Goal: Find specific page/section

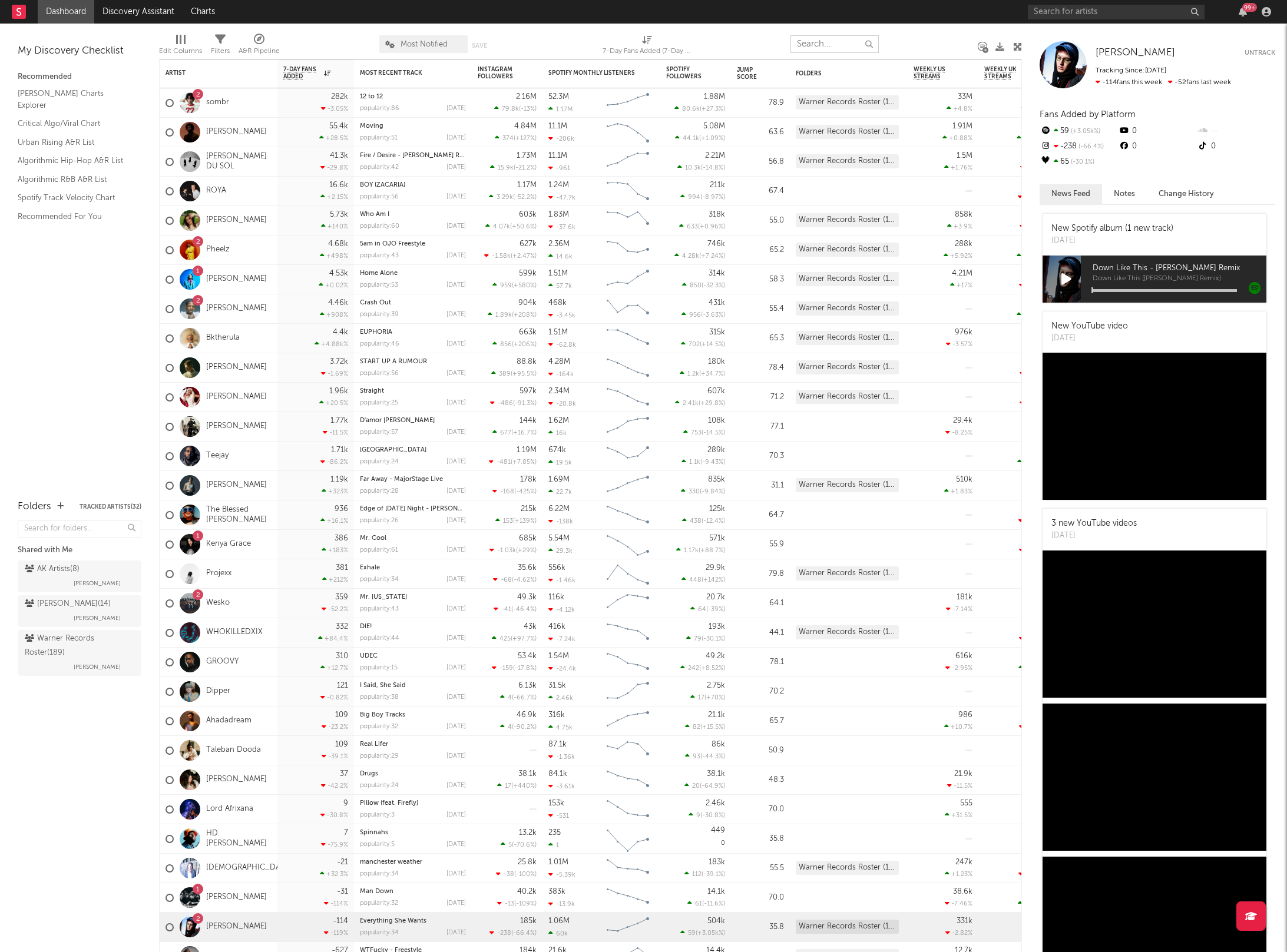
click at [833, 43] on input "text" at bounding box center [835, 44] width 88 height 17
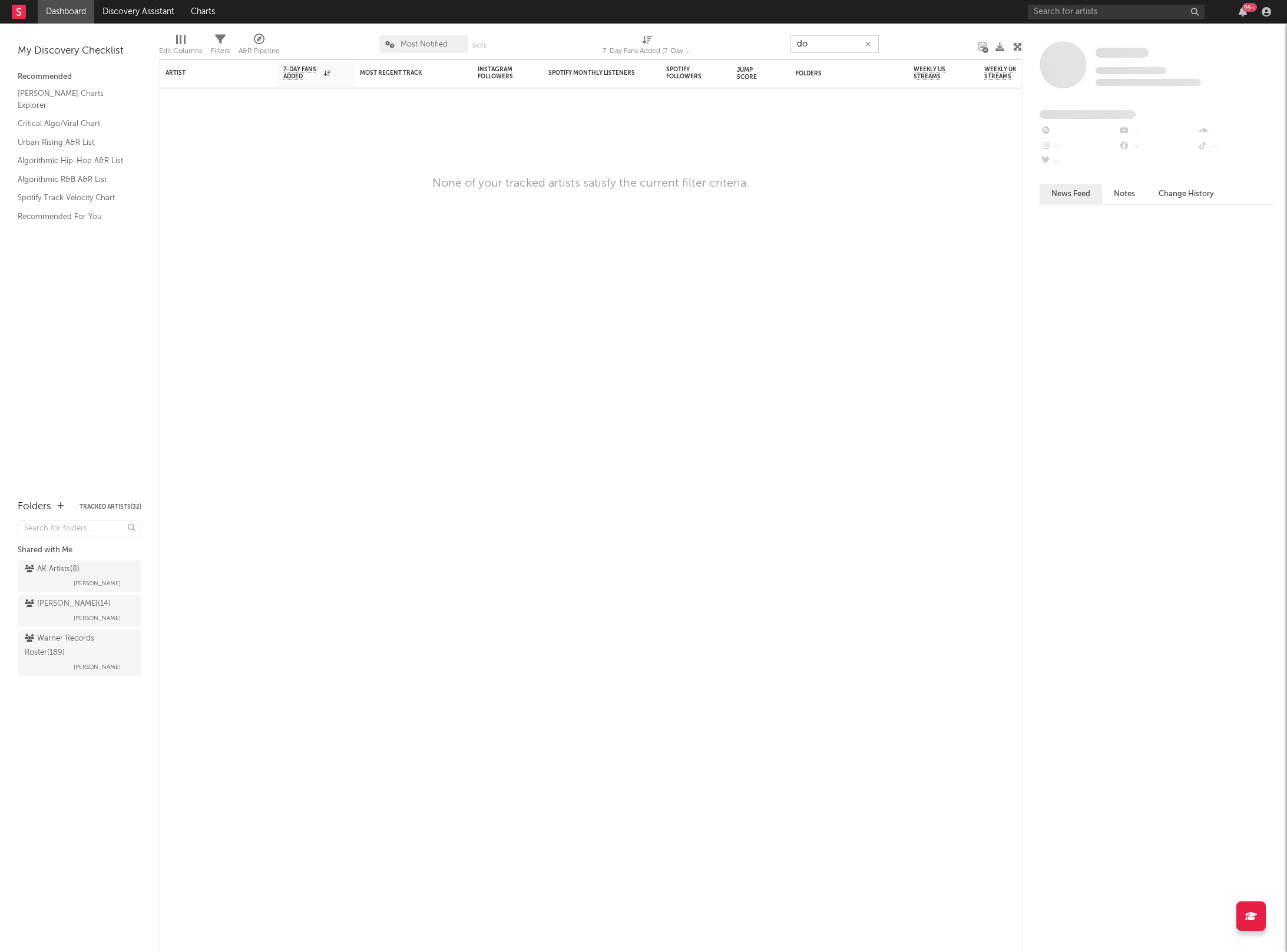
type input "d"
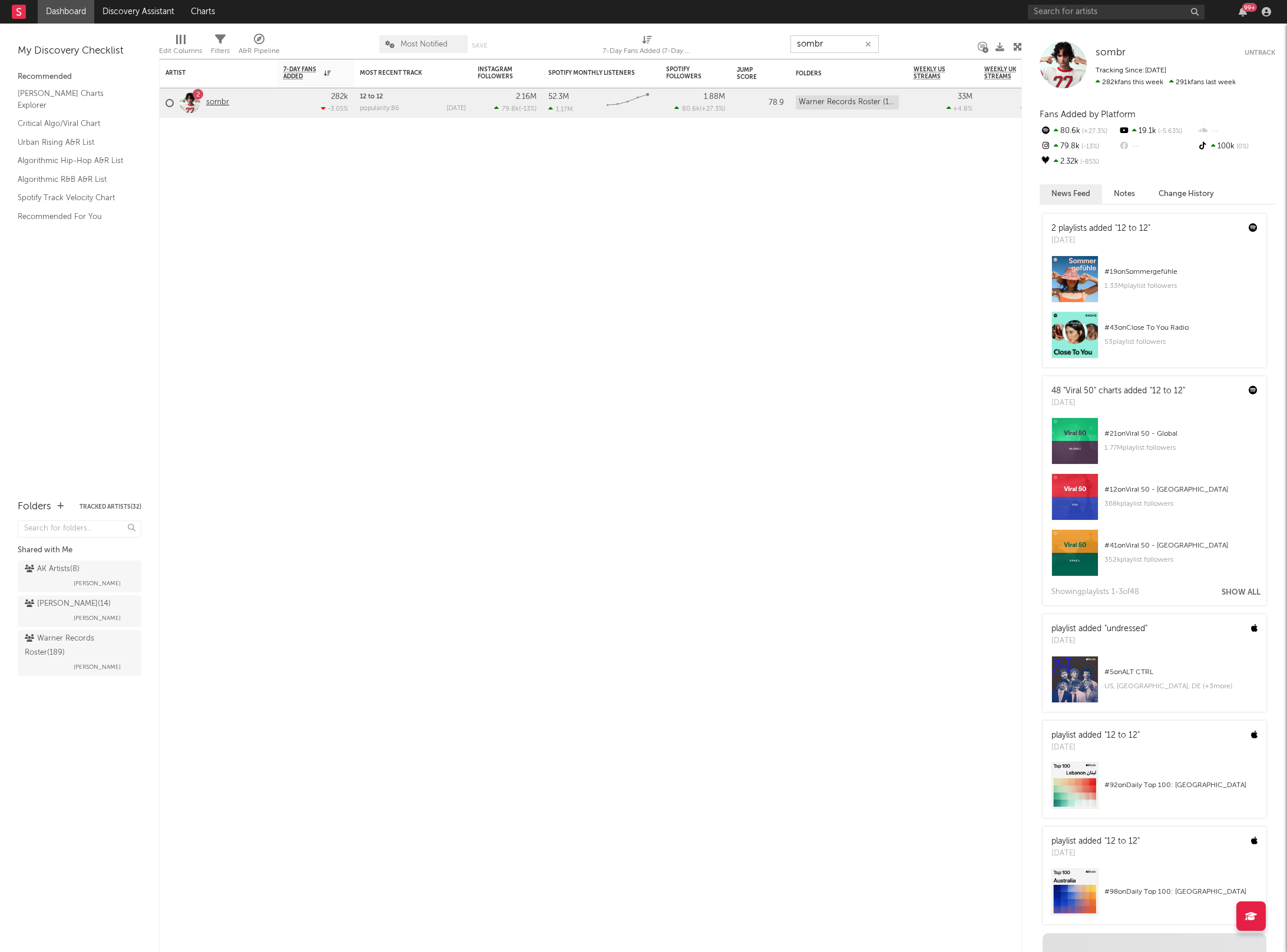
type input "sombr"
click at [214, 104] on link "sombr" at bounding box center [218, 103] width 23 height 10
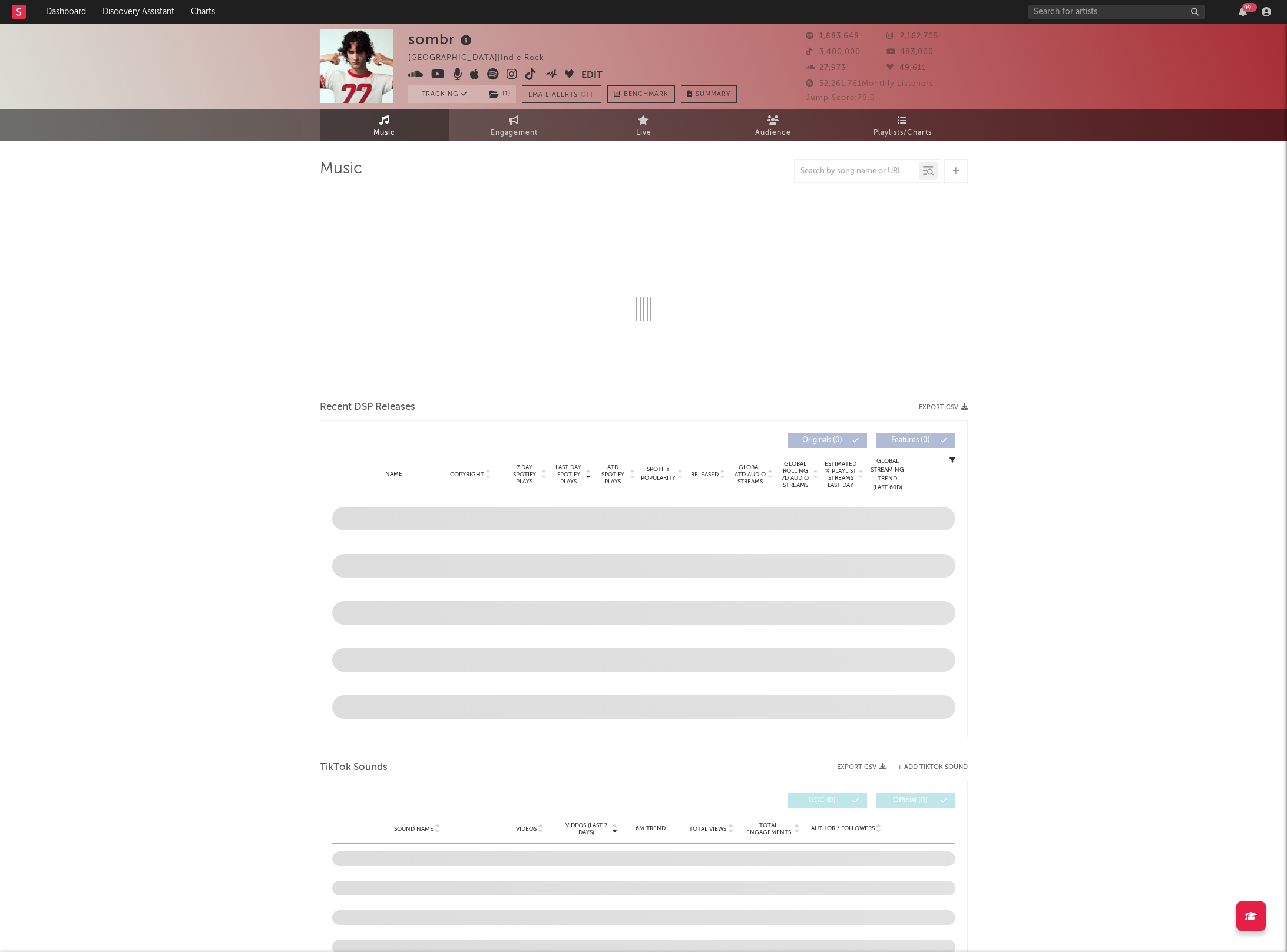
select select "6m"
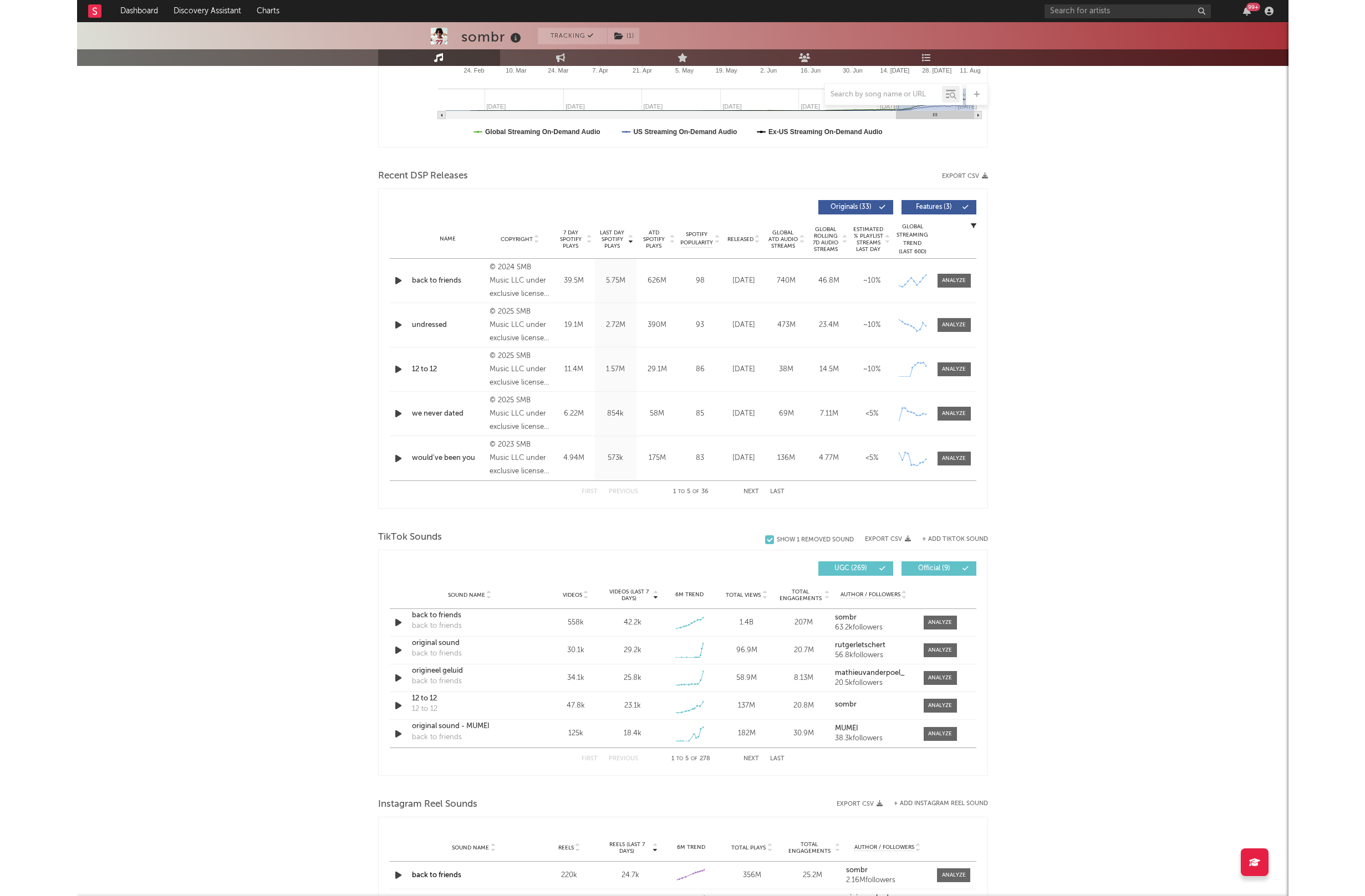
scroll to position [600, 0]
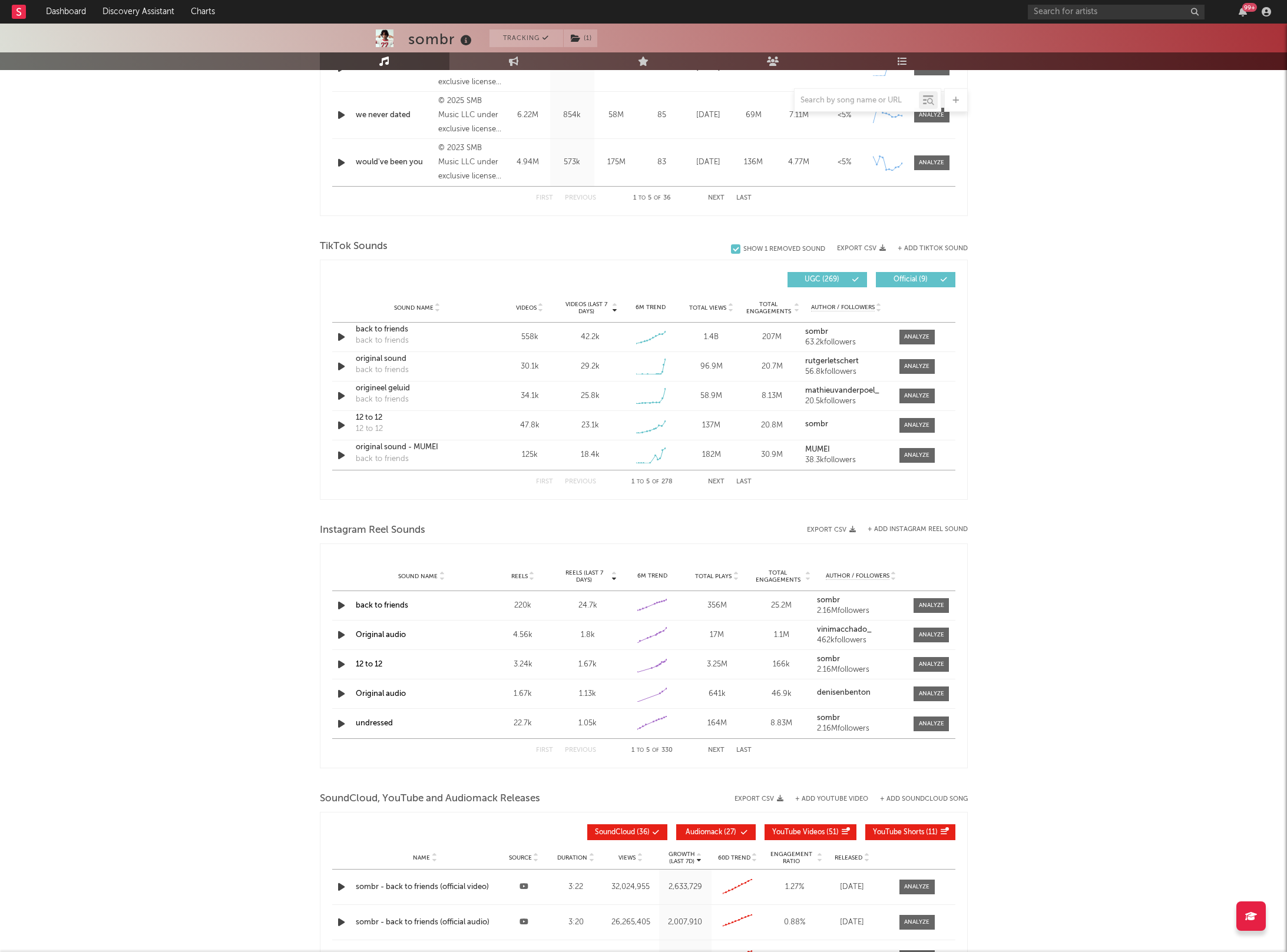
click at [368, 663] on link "12 to 12" at bounding box center [369, 664] width 27 height 8
